Goal: Task Accomplishment & Management: Use online tool/utility

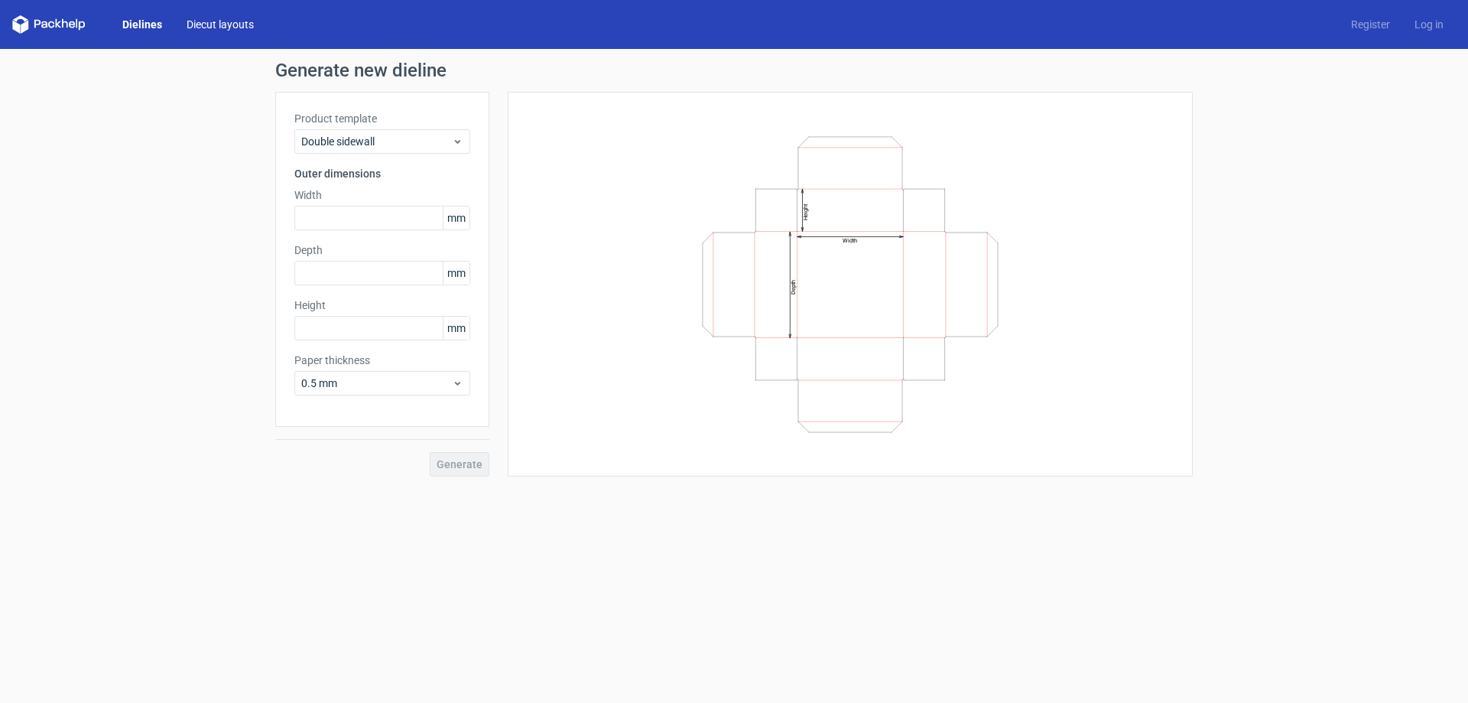
click at [212, 17] on link "Diecut layouts" at bounding box center [220, 24] width 92 height 15
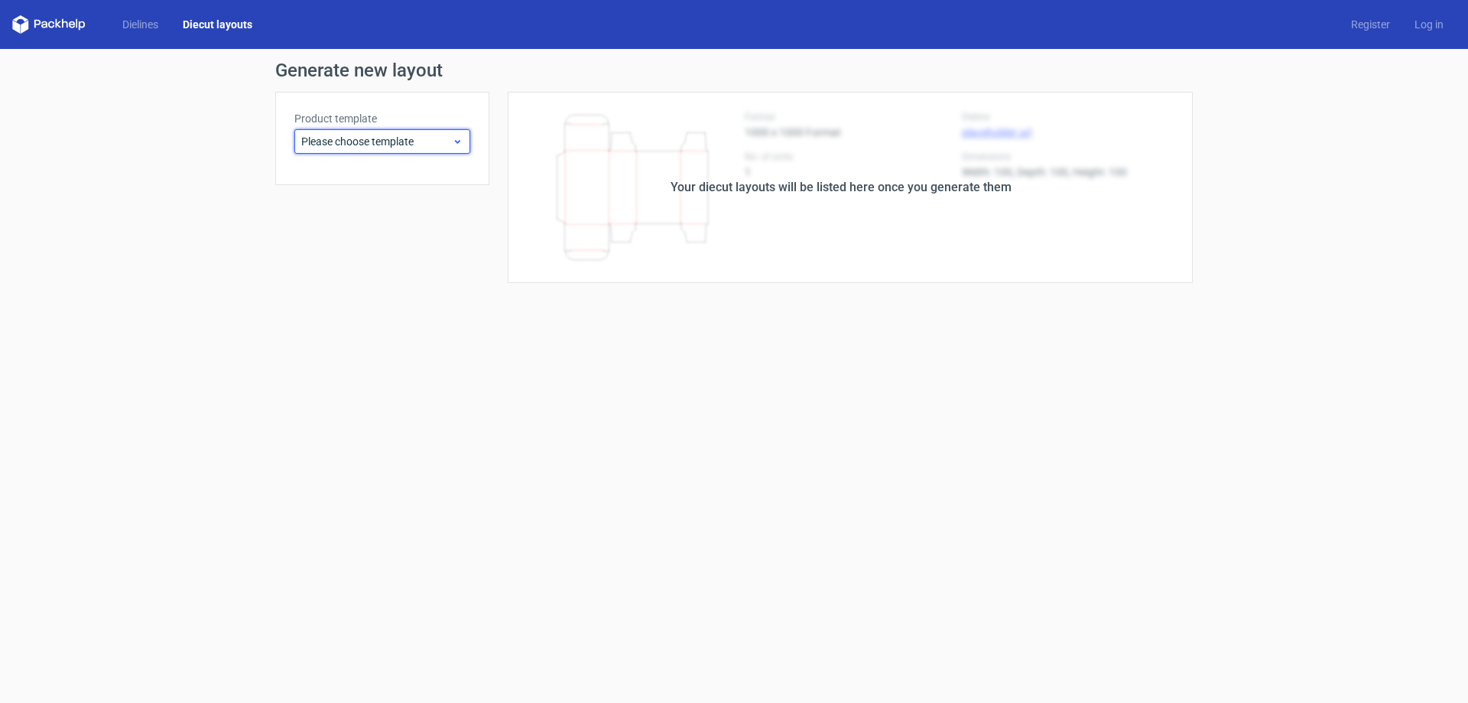
click at [418, 141] on span "Please choose template" at bounding box center [376, 141] width 151 height 15
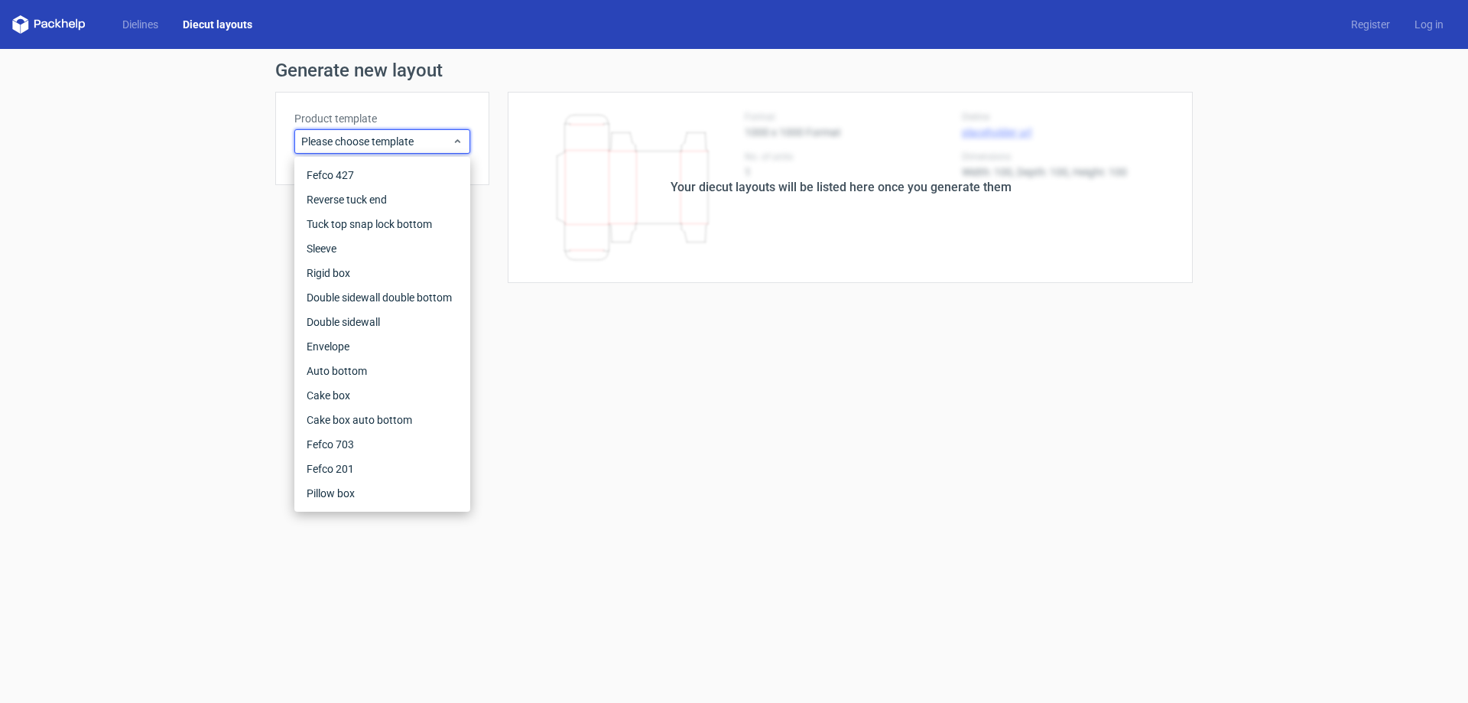
click at [163, 79] on div "Generate new layout Product template Please choose template Your diecut layouts…" at bounding box center [734, 172] width 1468 height 246
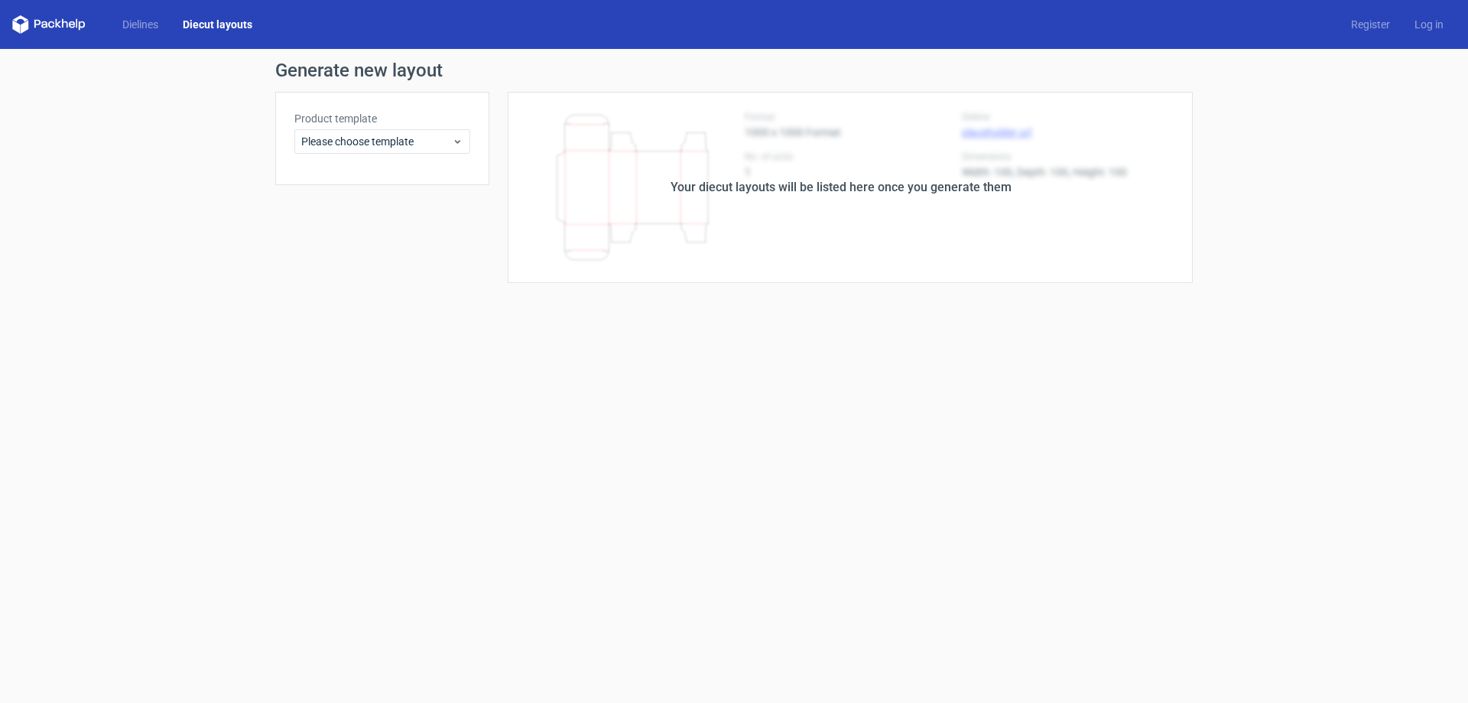
click at [69, 18] on icon at bounding box center [48, 24] width 73 height 18
click at [143, 21] on link "Dielines" at bounding box center [140, 24] width 60 height 15
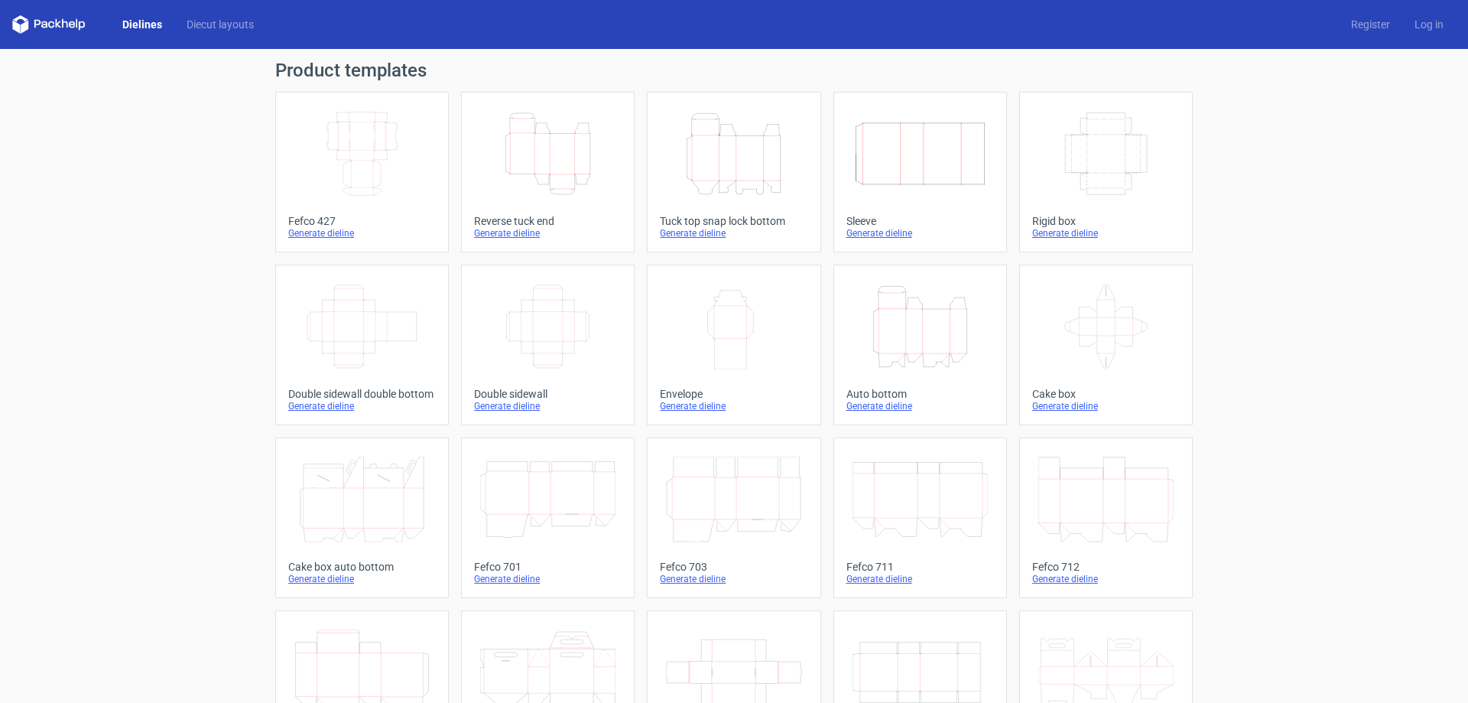
click at [312, 235] on div "Generate dieline" at bounding box center [362, 233] width 148 height 12
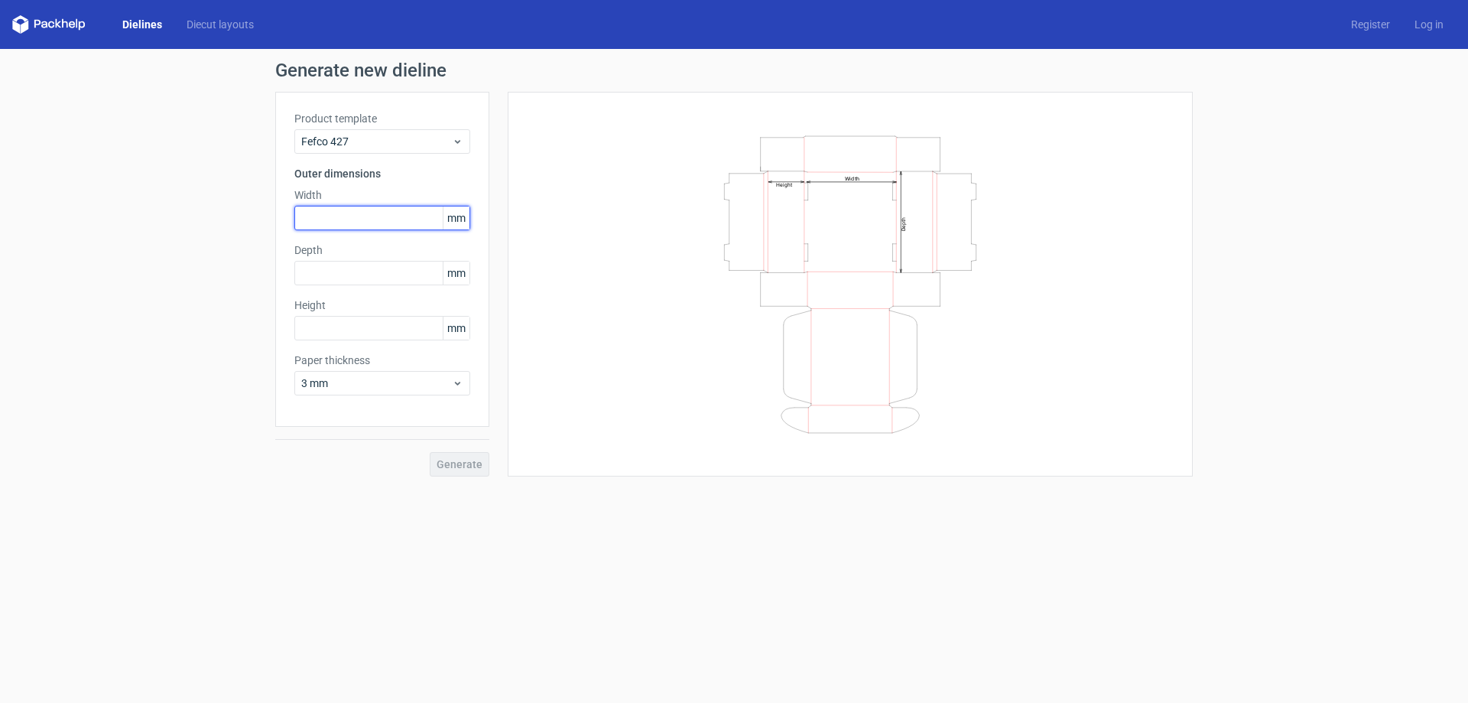
click at [387, 213] on input "text" at bounding box center [382, 218] width 176 height 24
click at [363, 329] on input "text" at bounding box center [382, 328] width 176 height 24
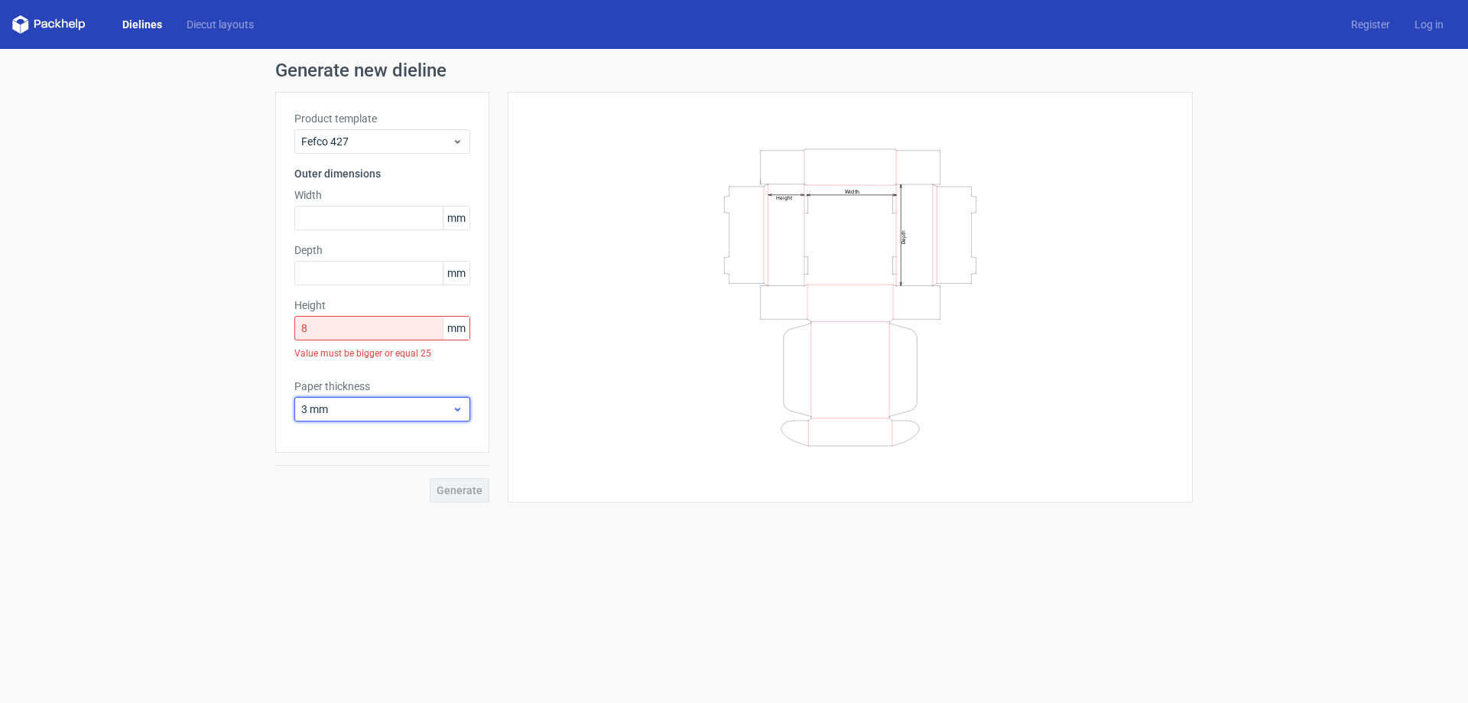
click at [366, 403] on span "3 mm" at bounding box center [376, 409] width 151 height 15
click at [356, 331] on input "8" at bounding box center [382, 328] width 176 height 24
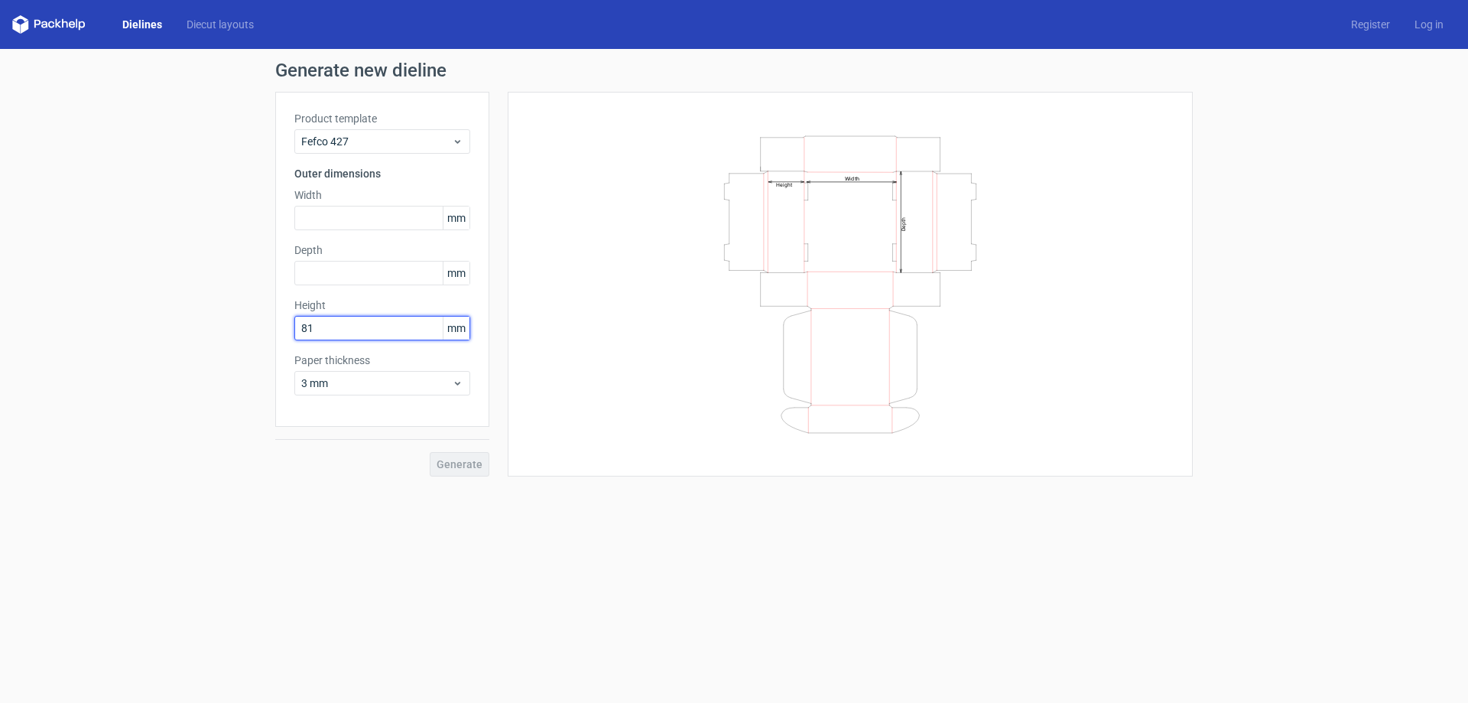
click at [356, 331] on input "81" at bounding box center [382, 328] width 176 height 24
type input "80"
click at [366, 382] on span "3 mm" at bounding box center [376, 383] width 151 height 15
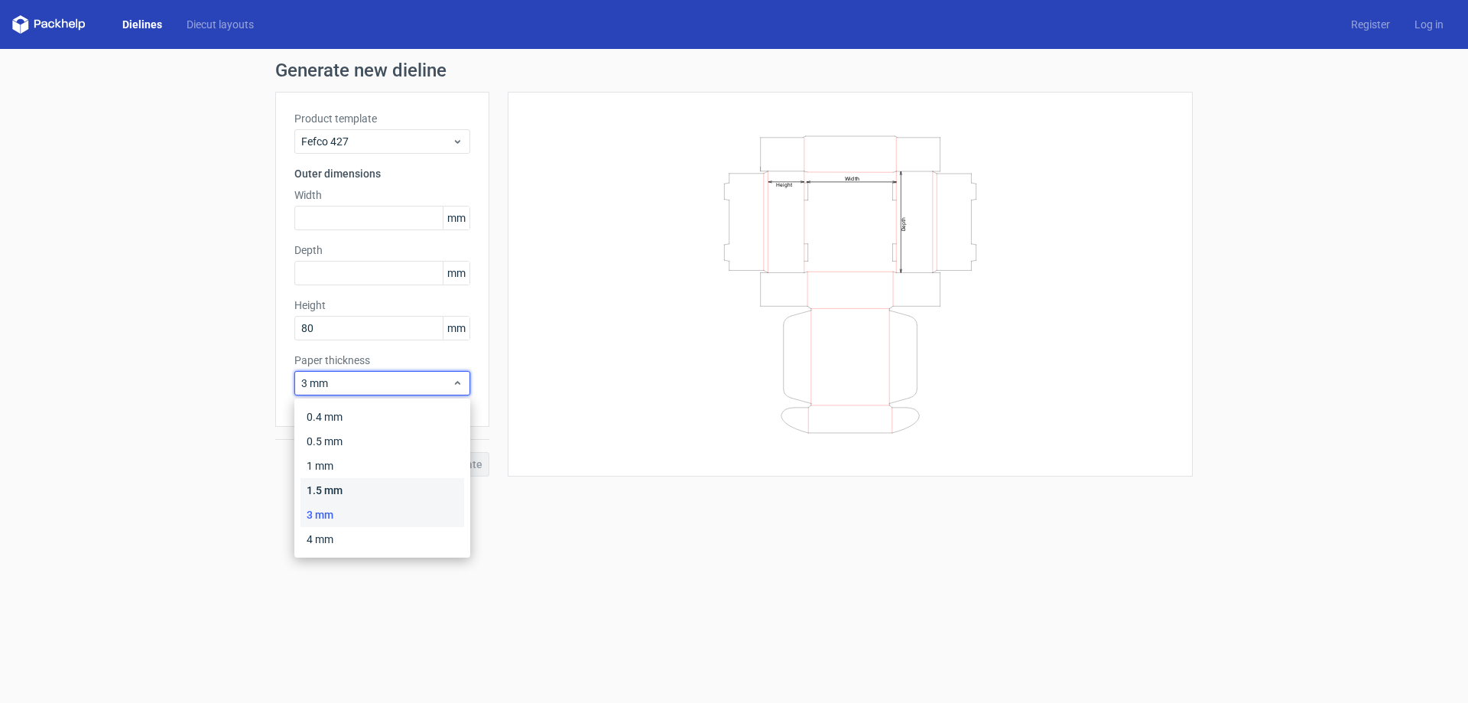
click at [359, 489] on div "1.5 mm" at bounding box center [383, 490] width 164 height 24
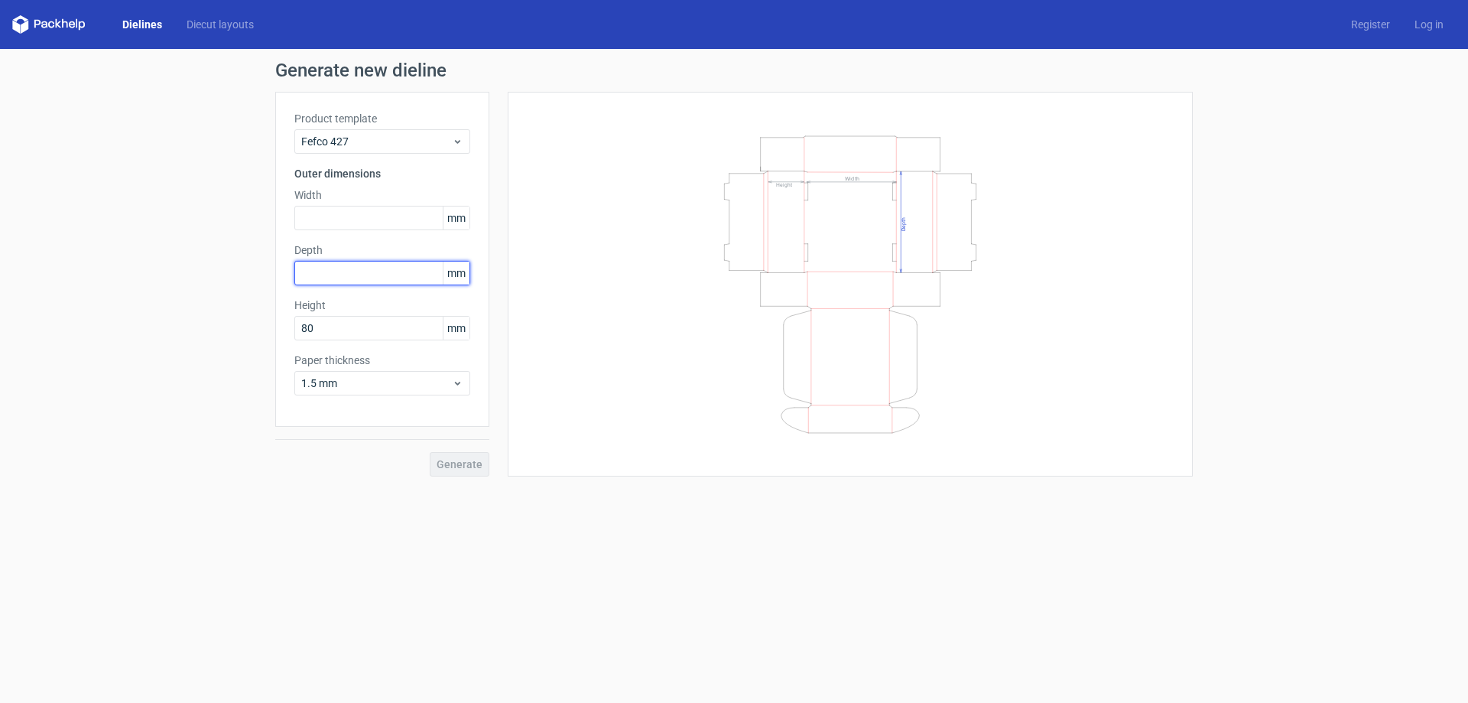
click at [407, 277] on input "text" at bounding box center [382, 273] width 176 height 24
click at [374, 215] on input "text" at bounding box center [382, 218] width 176 height 24
type input "250"
type input "200"
click at [446, 457] on button "Generate" at bounding box center [460, 464] width 60 height 24
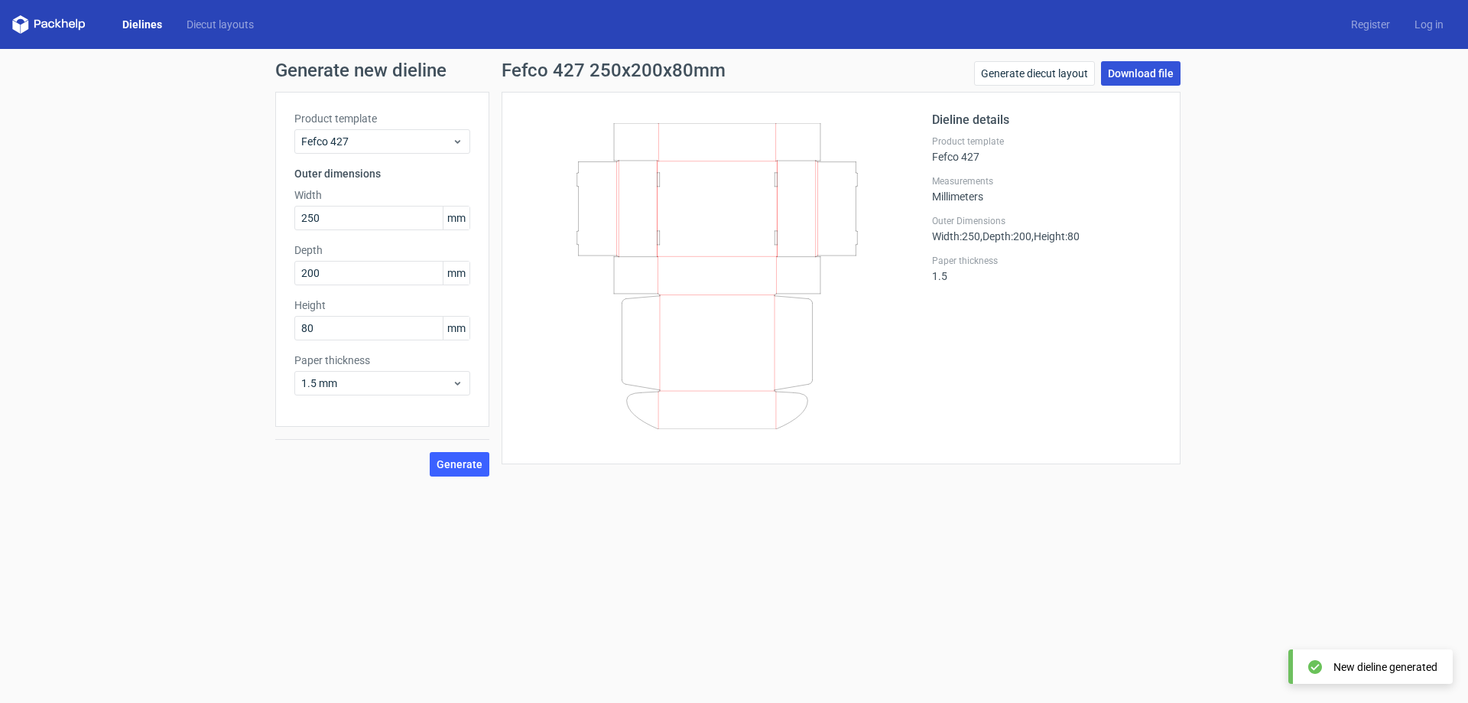
click at [1153, 75] on link "Download file" at bounding box center [1141, 73] width 80 height 24
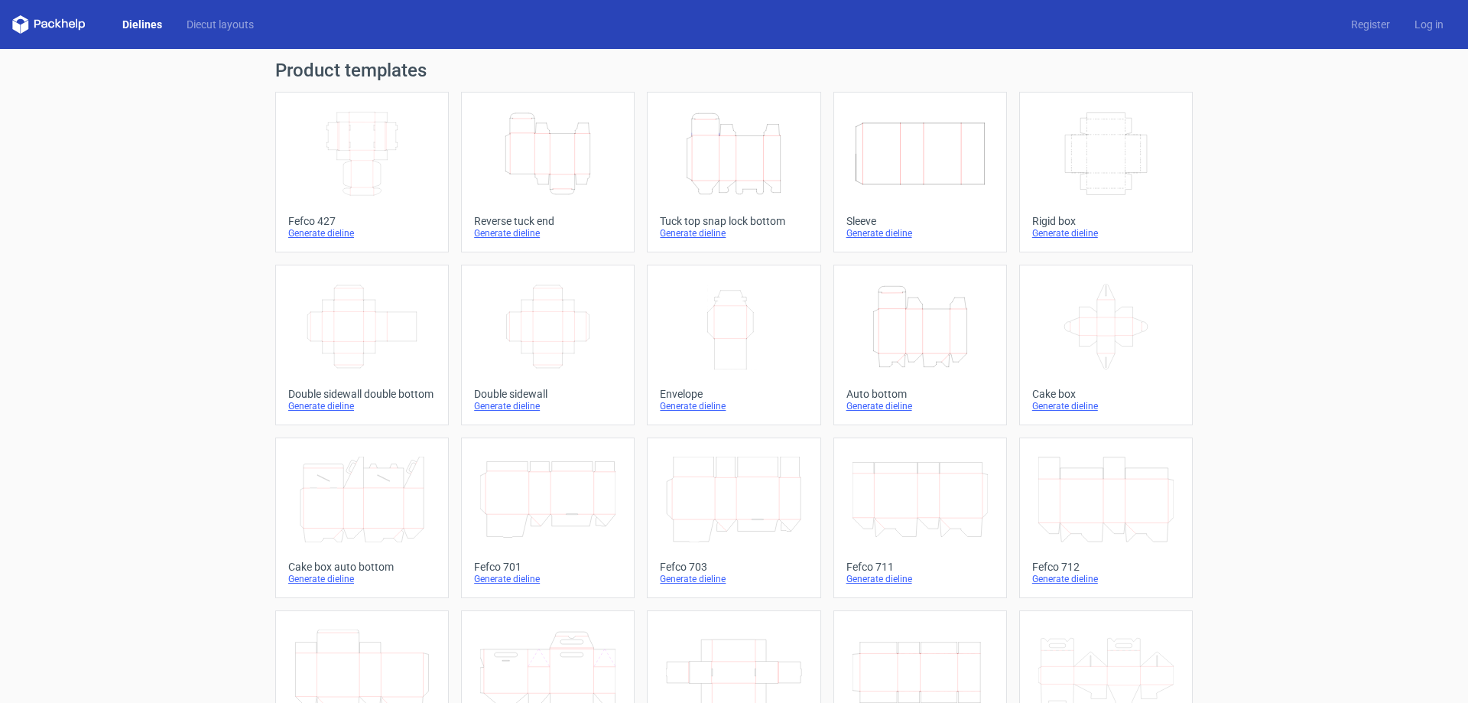
click at [353, 180] on icon "Width Depth Height" at bounding box center [361, 154] width 135 height 86
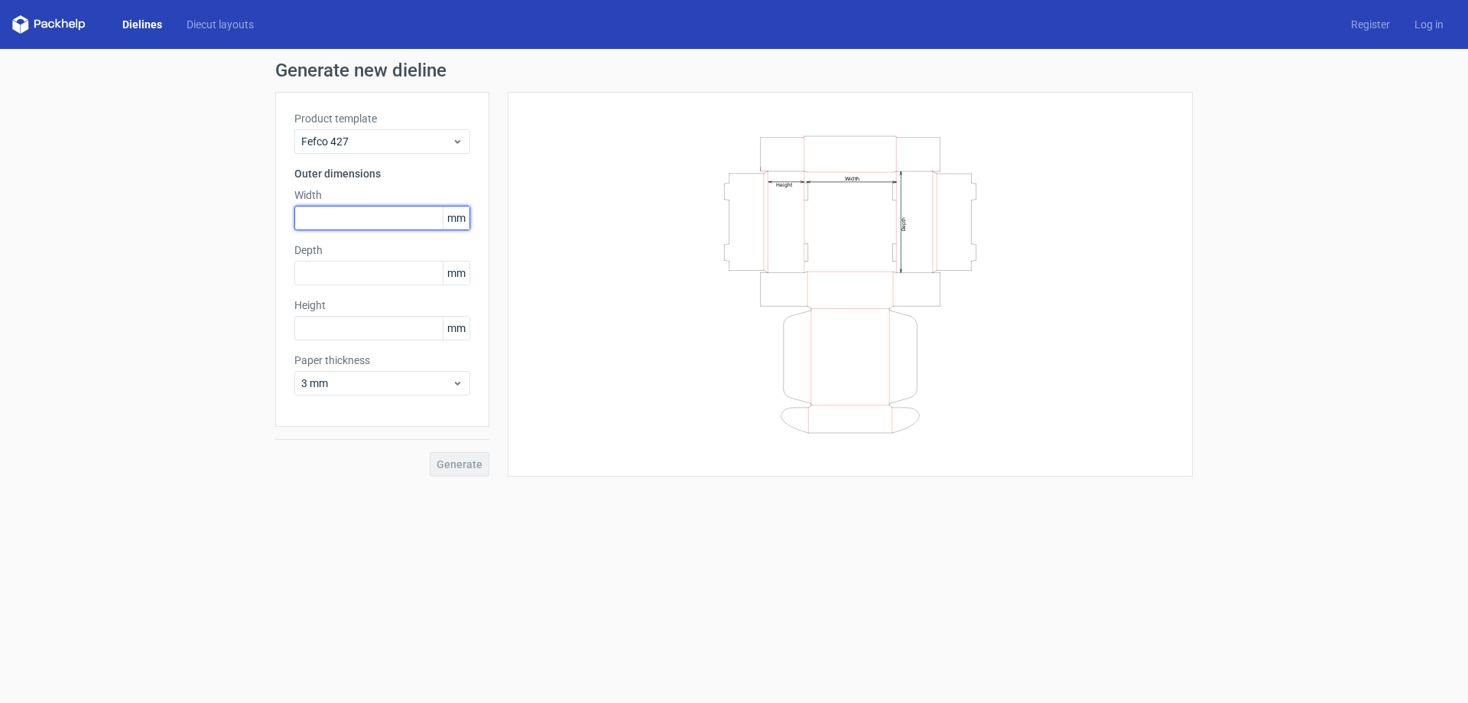
click at [334, 222] on input "text" at bounding box center [382, 218] width 176 height 24
type input "250"
type input "200"
type input "80"
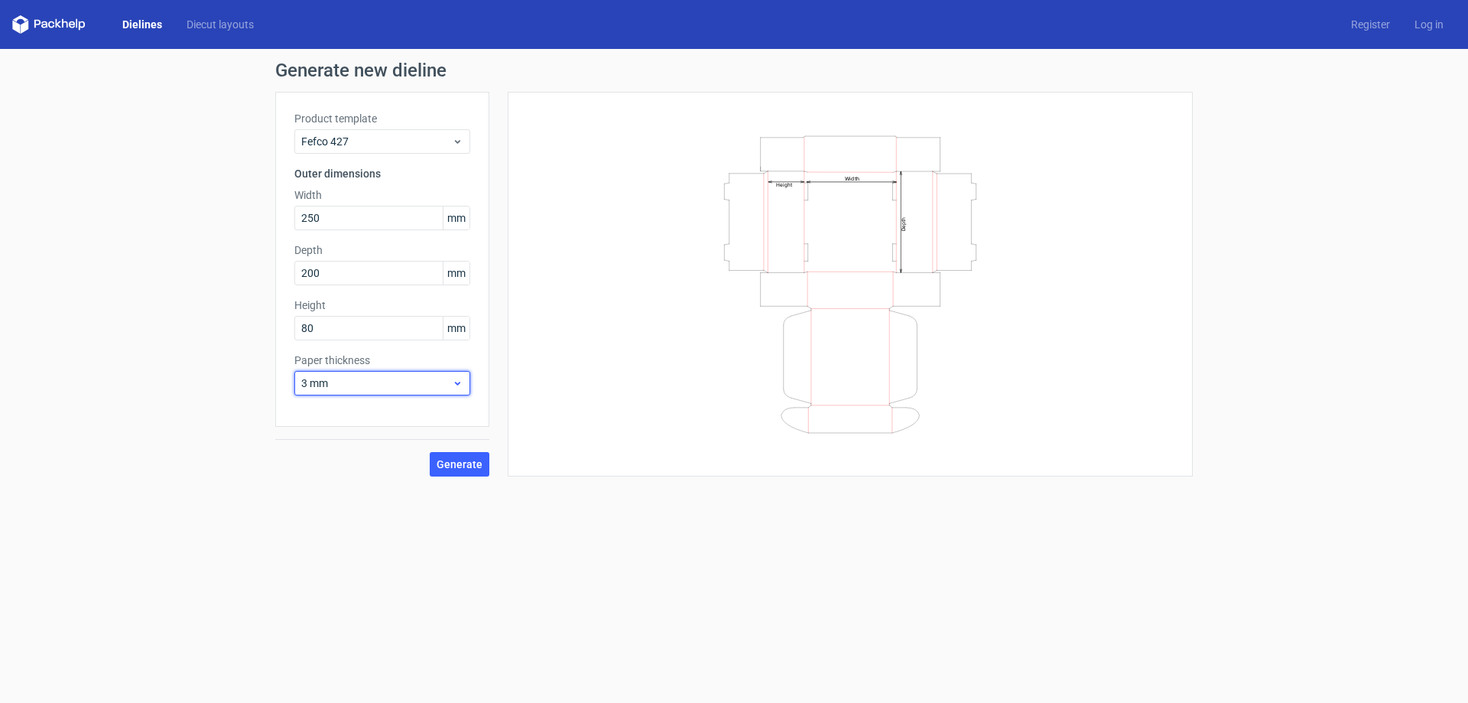
click at [390, 385] on span "3 mm" at bounding box center [376, 383] width 151 height 15
click at [340, 495] on div "1.5 mm" at bounding box center [383, 490] width 164 height 24
click at [463, 461] on span "Generate" at bounding box center [460, 464] width 46 height 11
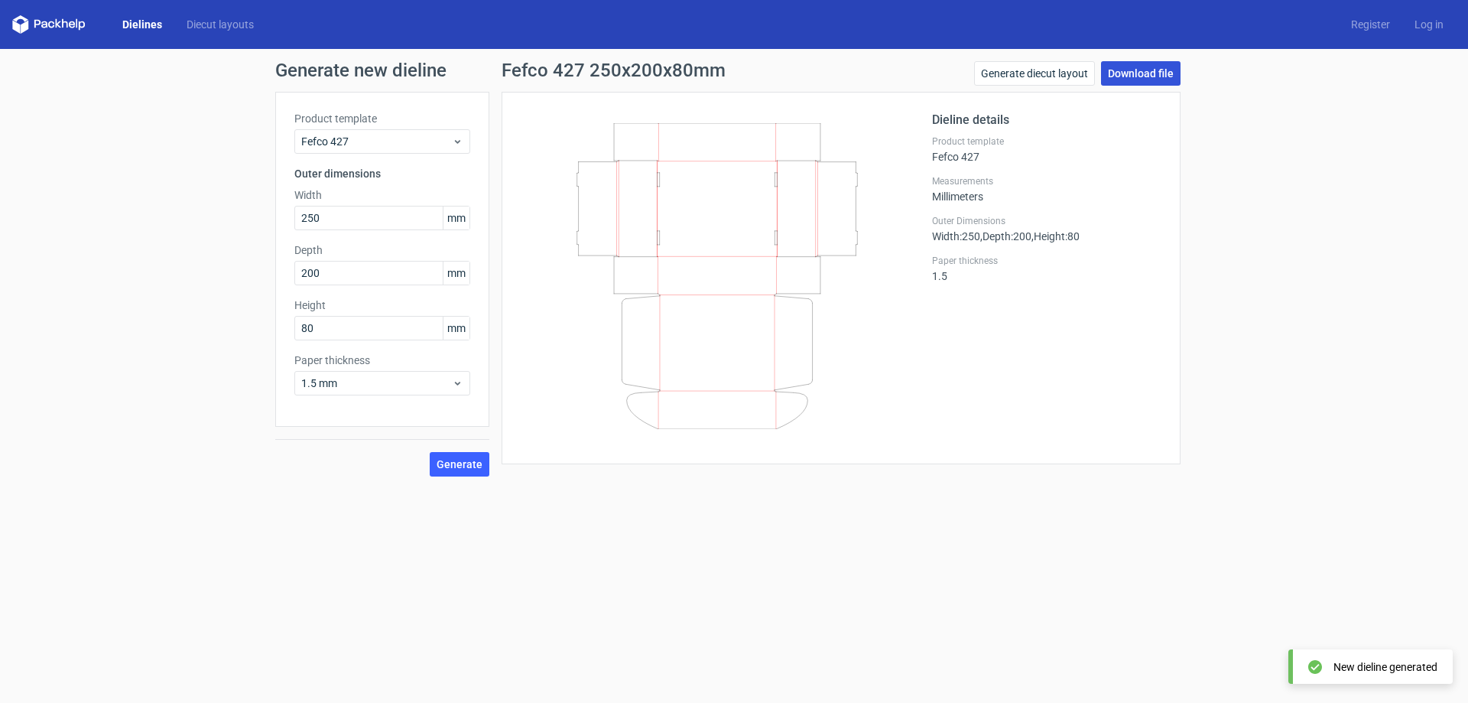
click at [1127, 73] on link "Download file" at bounding box center [1141, 73] width 80 height 24
click at [1049, 73] on link "Generate diecut layout" at bounding box center [1034, 73] width 121 height 24
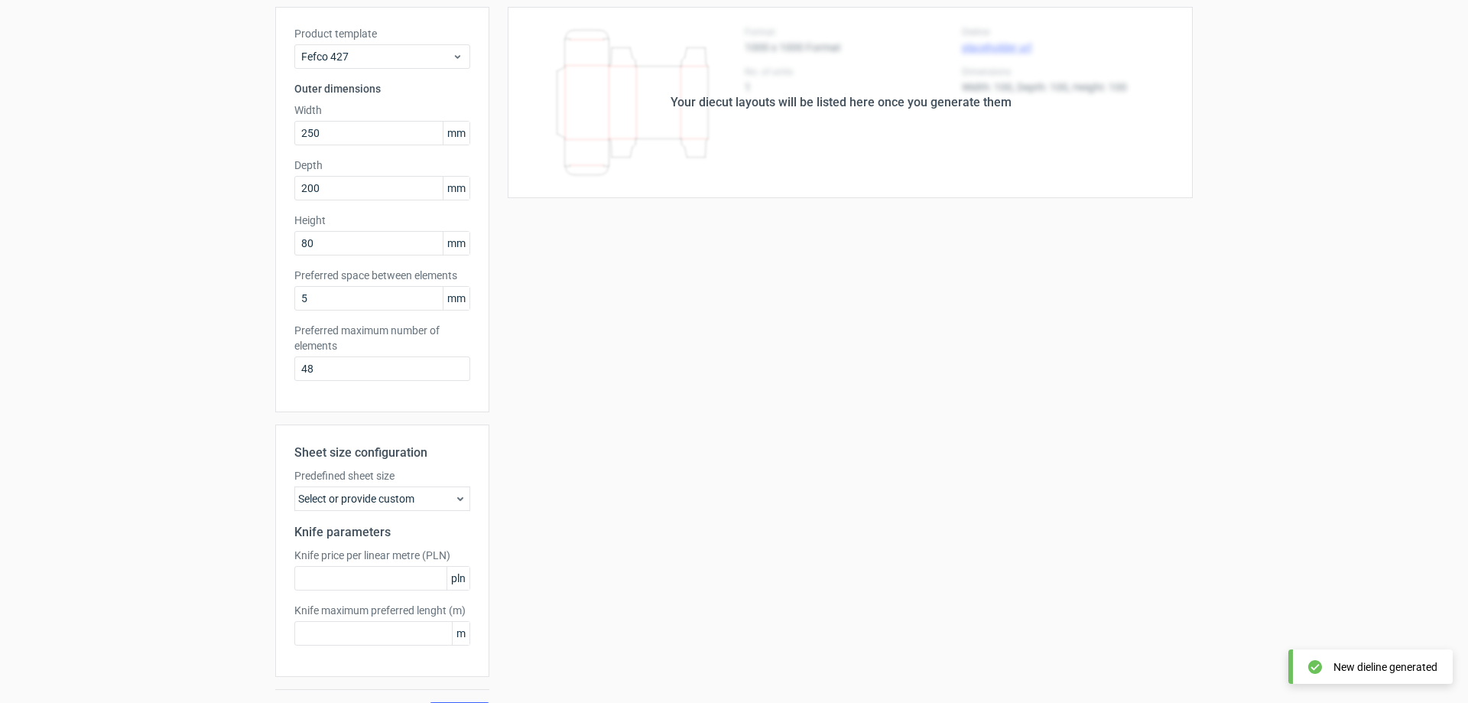
scroll to position [121, 0]
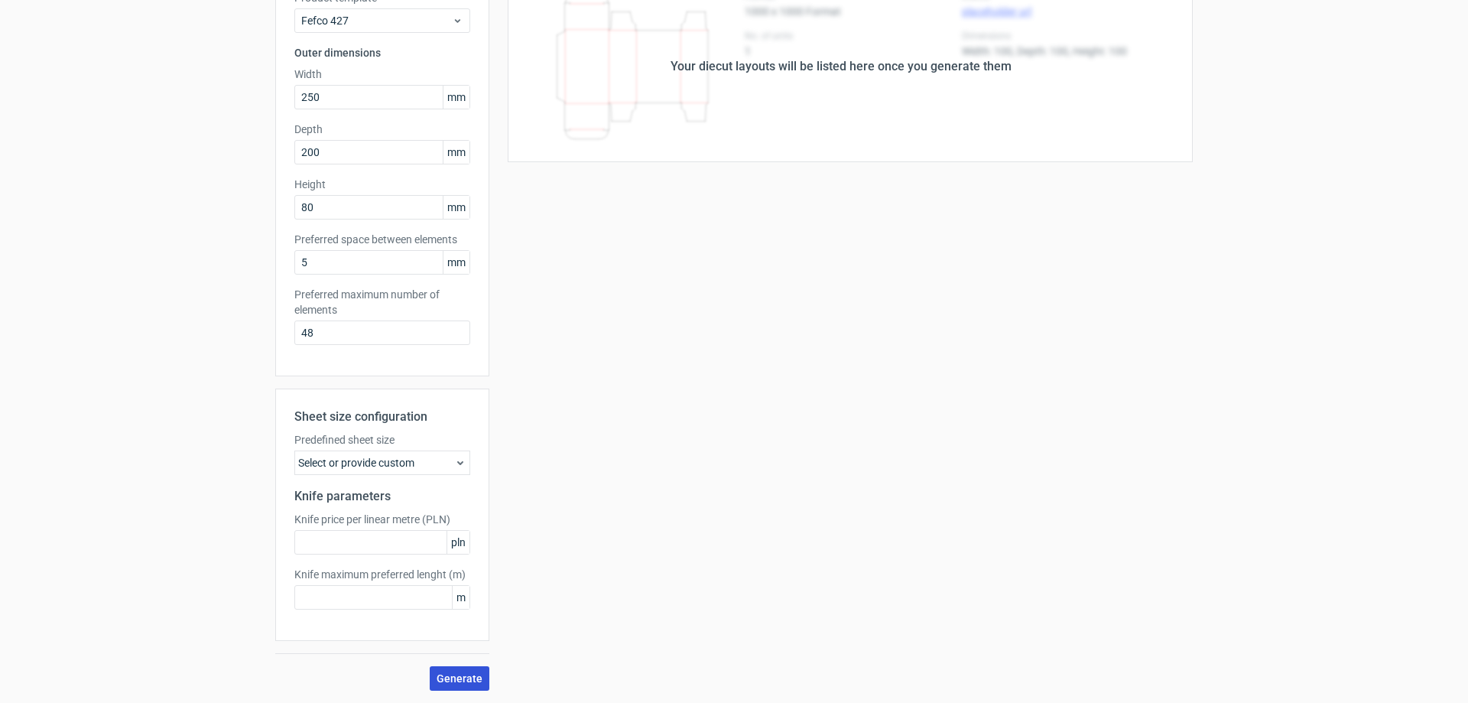
click at [446, 671] on button "Generate" at bounding box center [460, 678] width 60 height 24
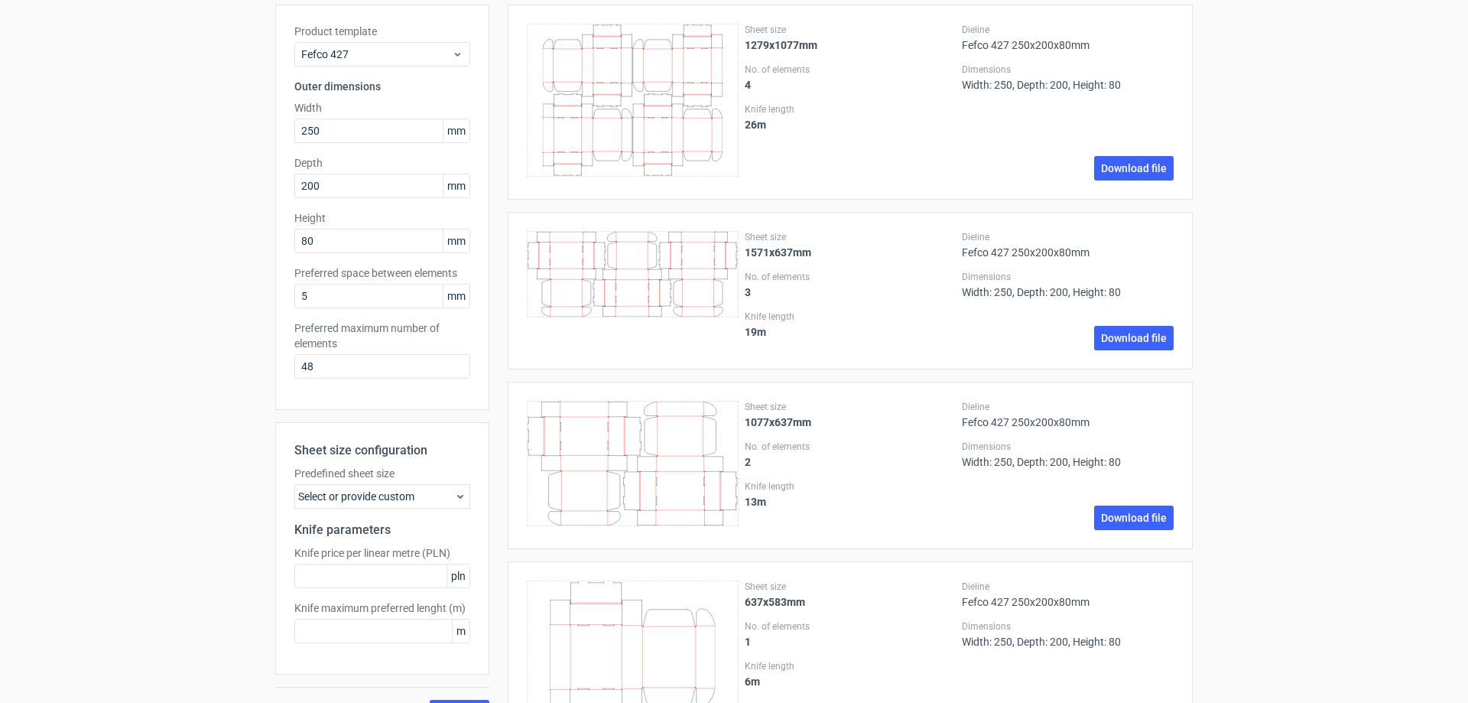
scroll to position [167, 0]
